Goal: Subscribe to service/newsletter

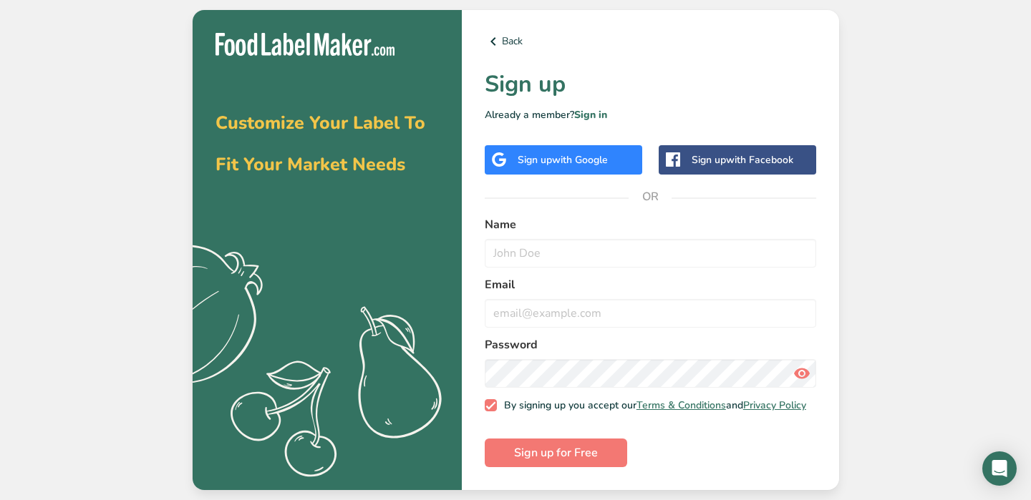
click at [605, 162] on span "with Google" at bounding box center [580, 160] width 56 height 14
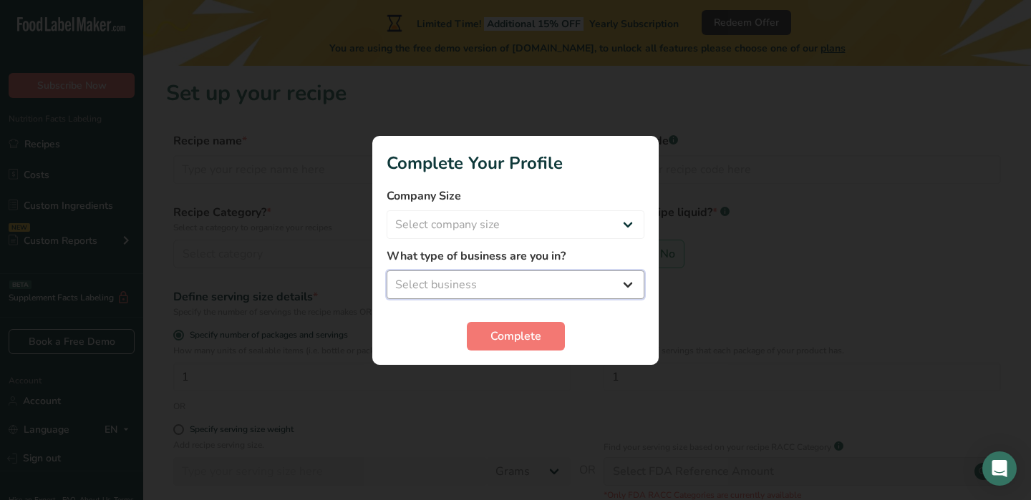
select select "2"
select select "1"
click at [525, 341] on span "Complete" at bounding box center [515, 336] width 51 height 17
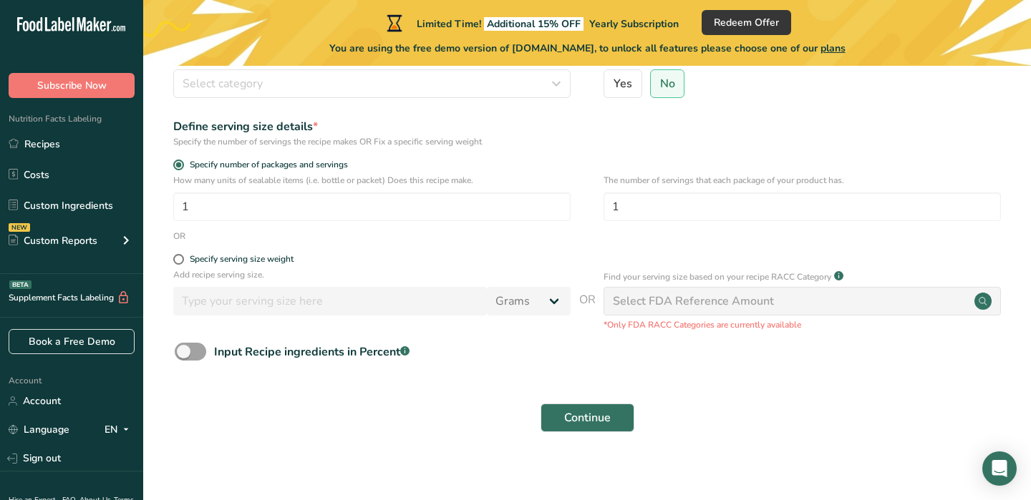
scroll to position [175, 0]
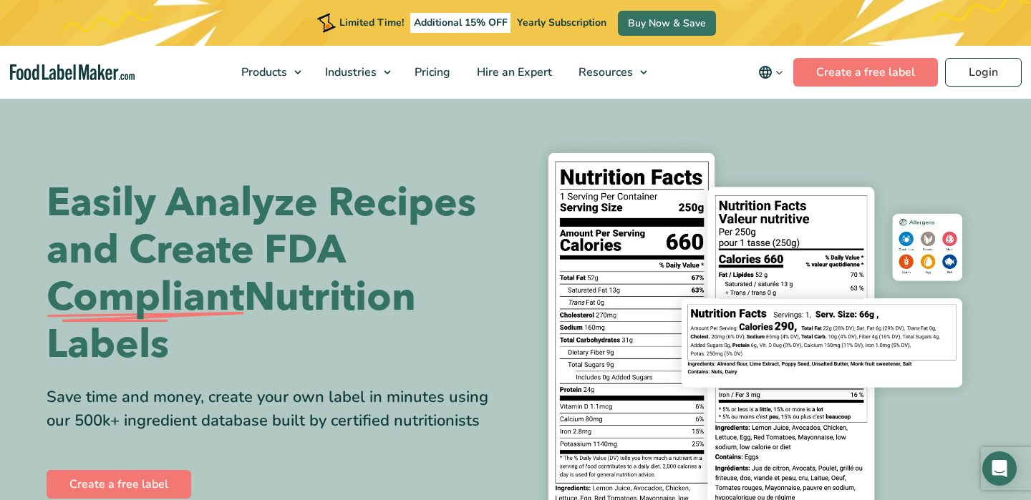
scroll to position [26, 0]
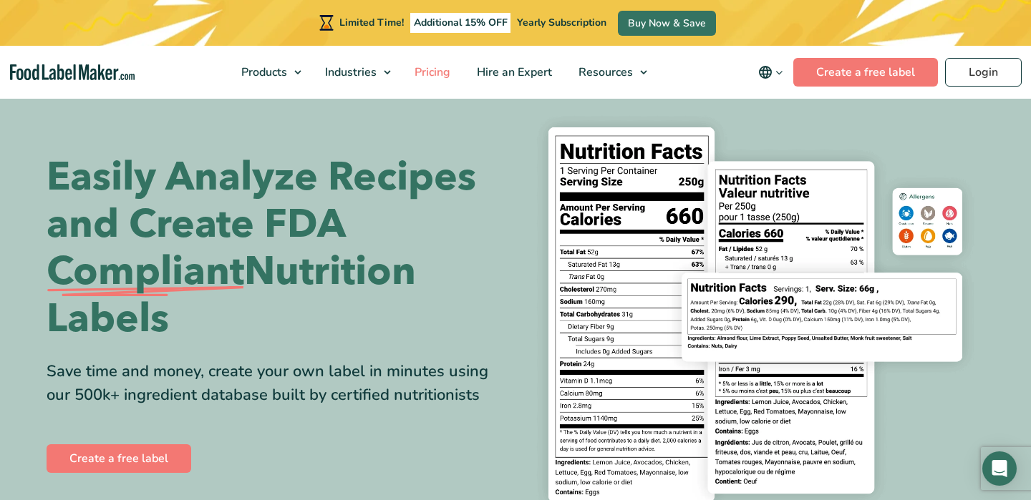
click at [432, 67] on span "Pricing" at bounding box center [431, 72] width 42 height 16
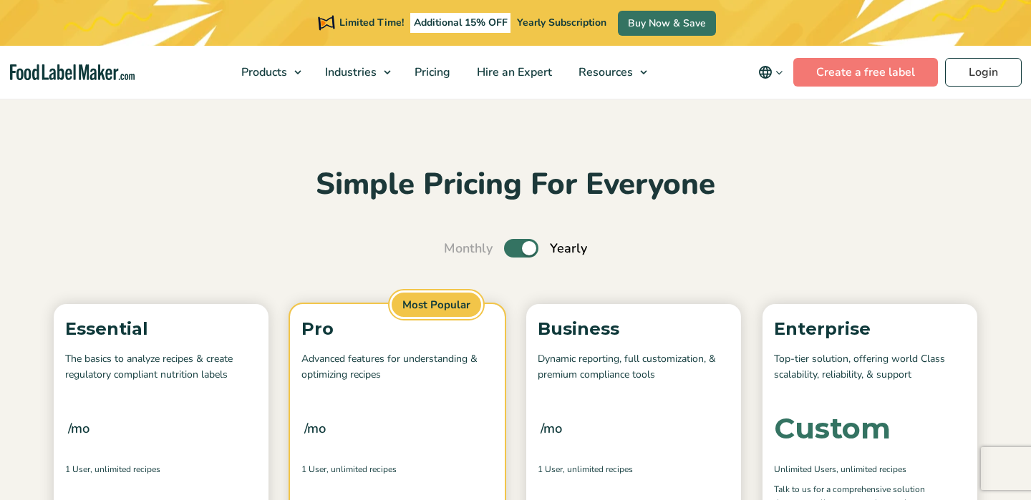
scroll to position [298, 0]
